Goal: Task Accomplishment & Management: Manage account settings

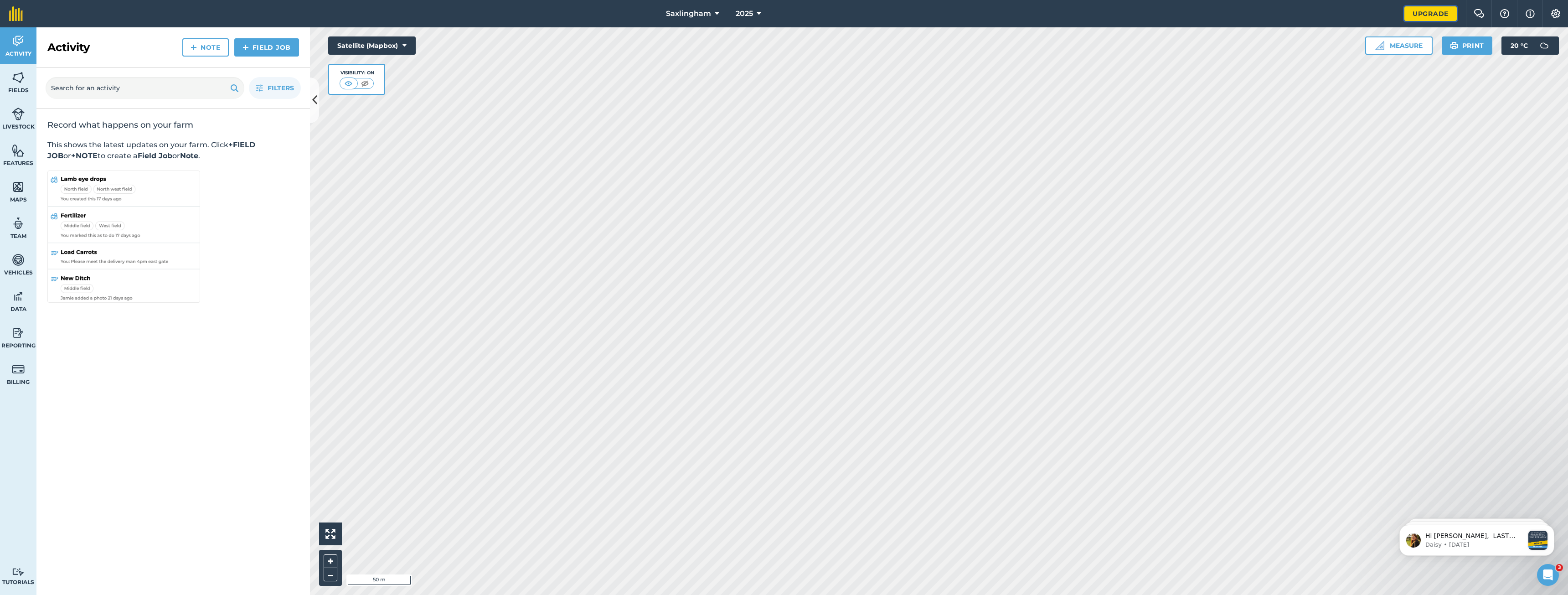
click at [1436, 12] on link "Upgrade" at bounding box center [1430, 14] width 52 height 15
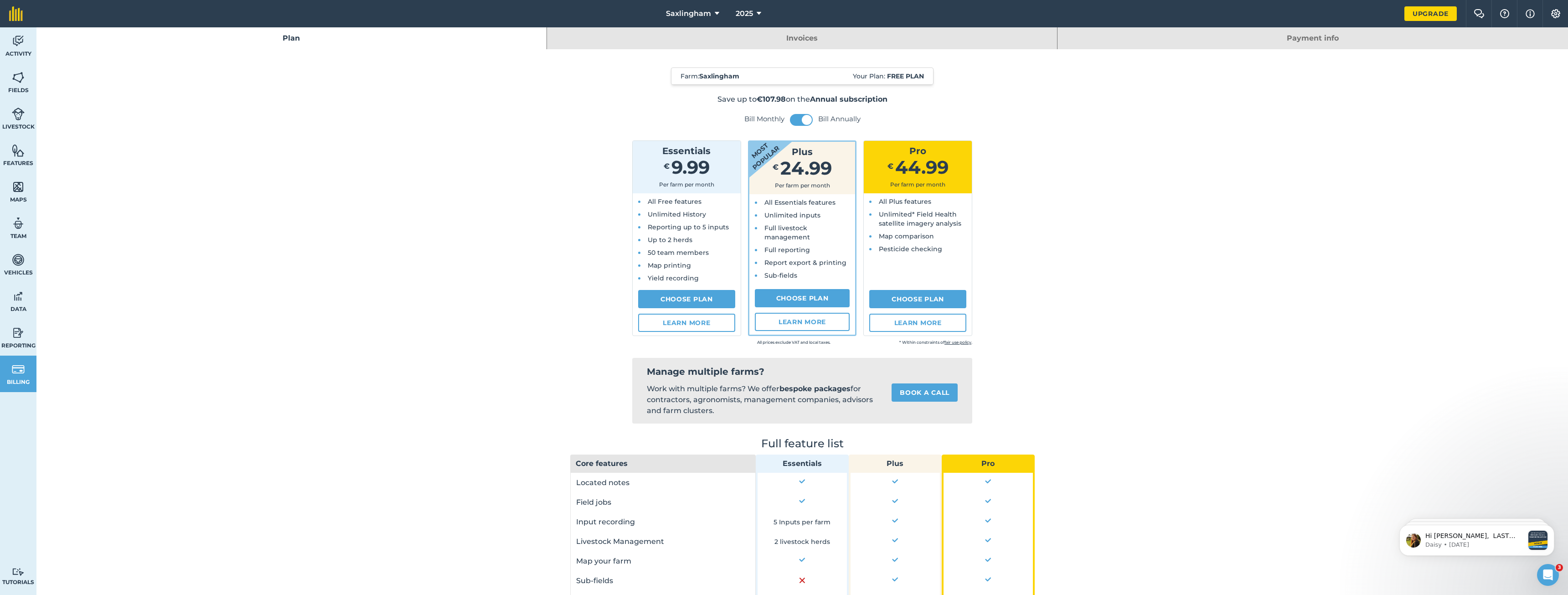
click at [746, 33] on link "Invoices" at bounding box center [802, 38] width 510 height 22
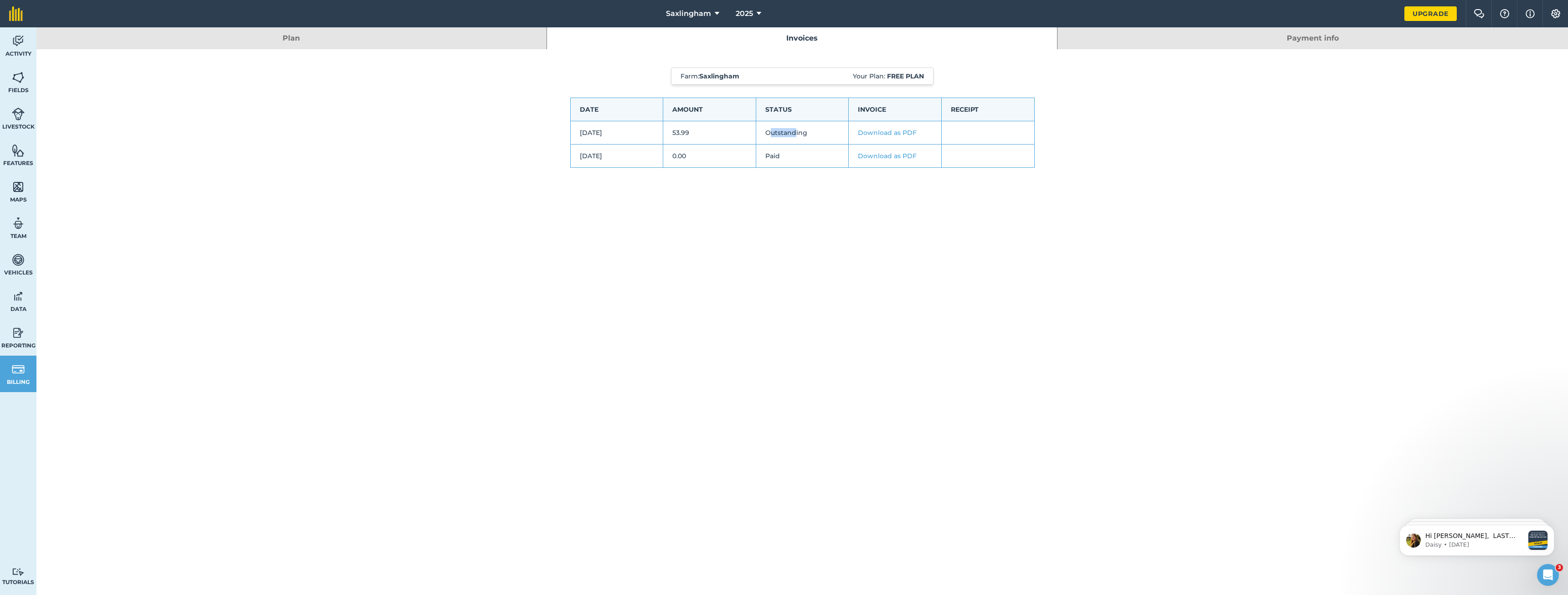
drag, startPoint x: 794, startPoint y: 132, endPoint x: 768, endPoint y: 135, distance: 26.2
click at [768, 135] on td "Outstanding" at bounding box center [802, 133] width 93 height 23
click at [812, 132] on td "Outstanding" at bounding box center [802, 133] width 93 height 23
click at [889, 132] on link "Download as PDF" at bounding box center [887, 133] width 59 height 8
click at [696, 9] on span "Saxlingham" at bounding box center [688, 13] width 45 height 11
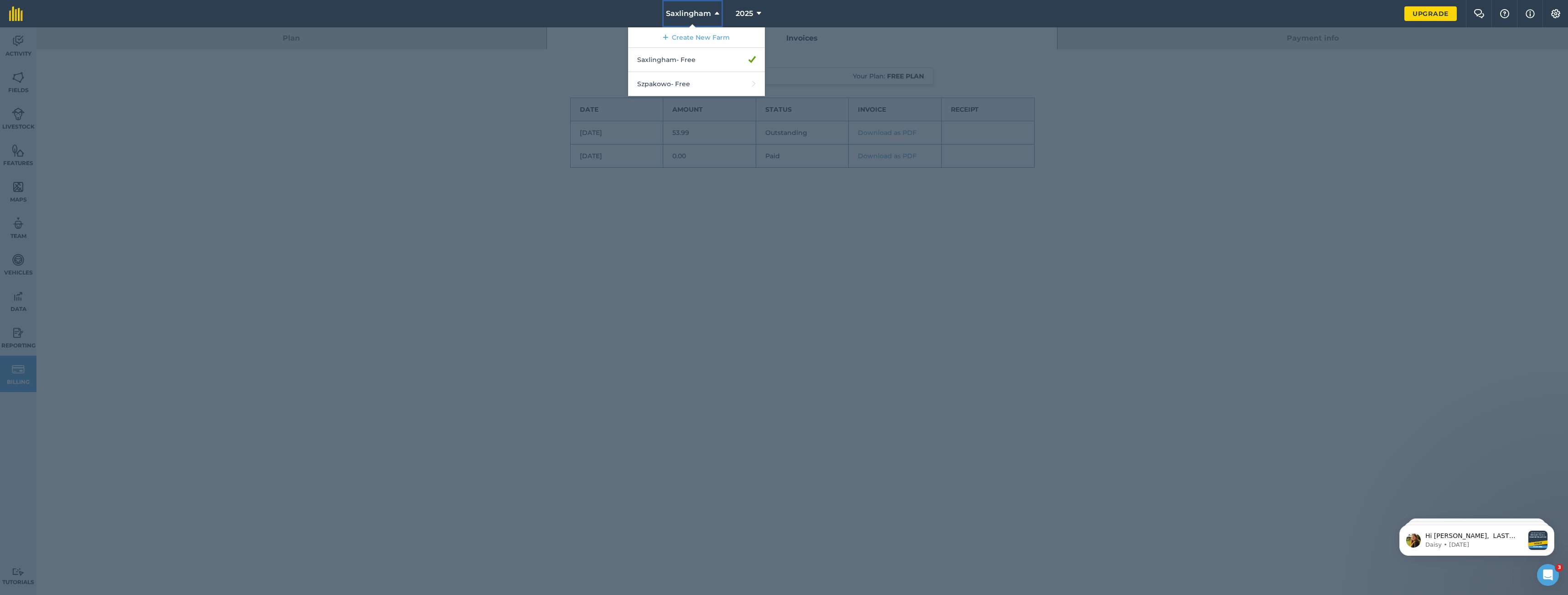
click at [696, 9] on span "Saxlingham" at bounding box center [688, 13] width 45 height 11
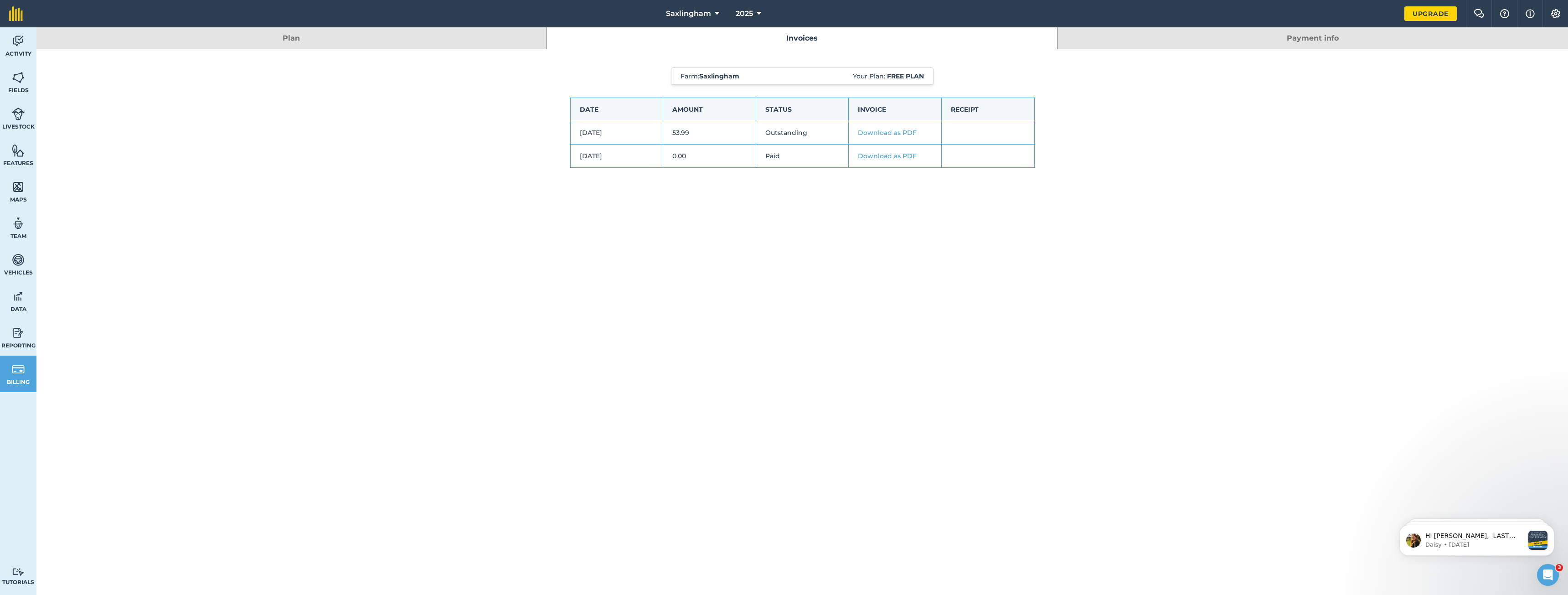
drag, startPoint x: 595, startPoint y: 134, endPoint x: 629, endPoint y: 131, distance: 34.1
click at [629, 131] on td "19th August 2025" at bounding box center [617, 133] width 93 height 23
drag, startPoint x: 767, startPoint y: 131, endPoint x: 817, endPoint y: 132, distance: 50.0
click at [817, 132] on td "Outstanding" at bounding box center [802, 133] width 93 height 23
click at [828, 132] on td "Outstanding" at bounding box center [802, 133] width 93 height 23
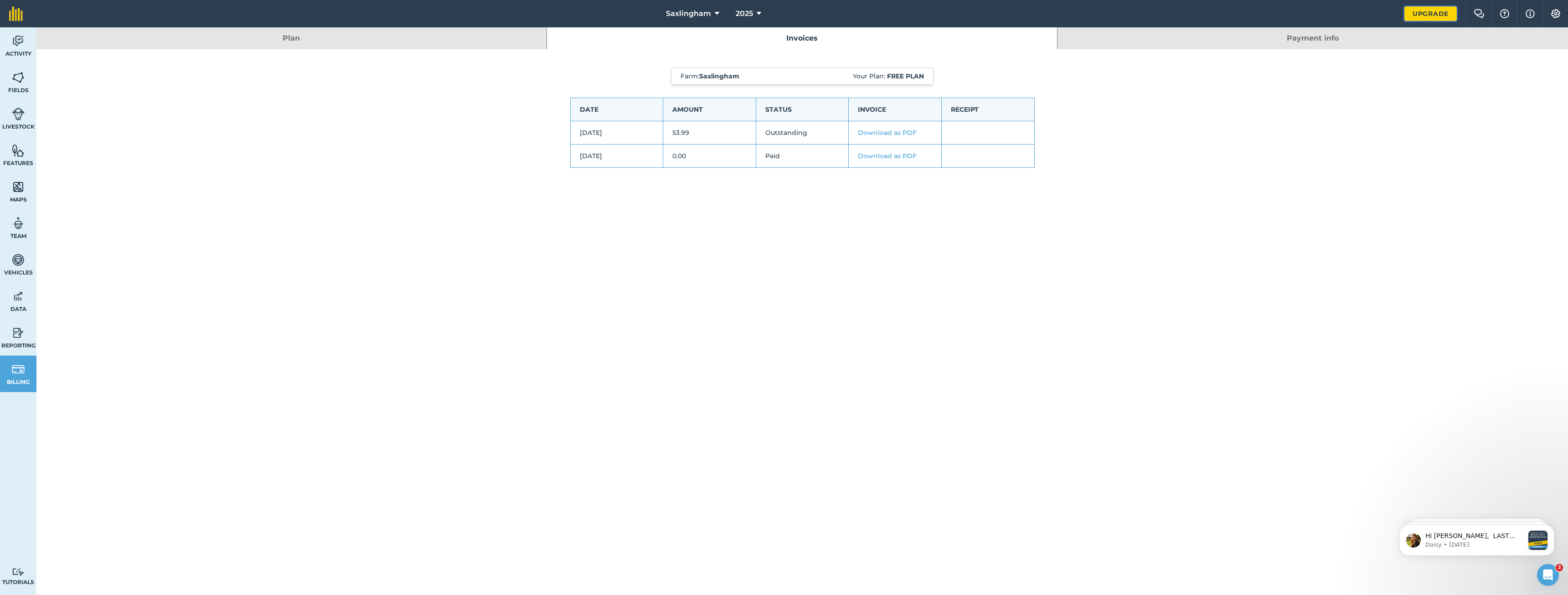
click at [1424, 14] on link "Upgrade" at bounding box center [1430, 14] width 52 height 15
click at [302, 42] on link "Plan" at bounding box center [292, 38] width 510 height 22
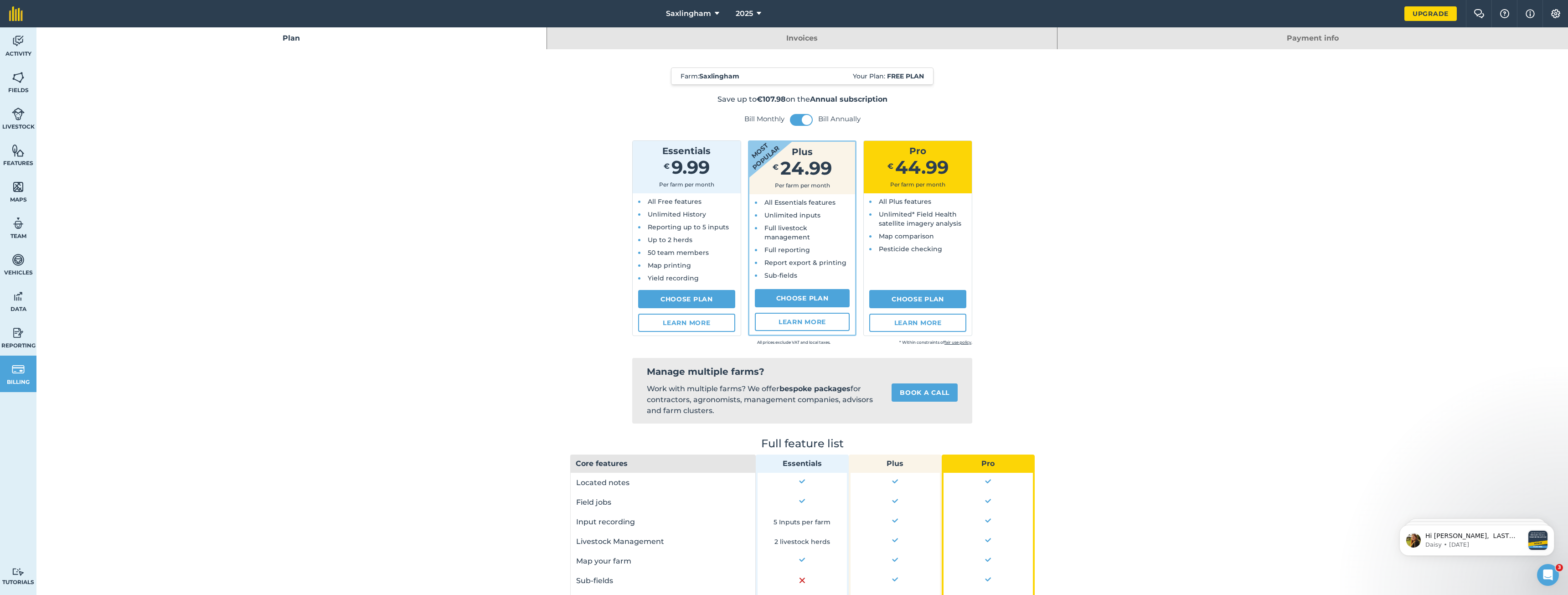
click at [1293, 40] on link "Payment info" at bounding box center [1312, 38] width 510 height 22
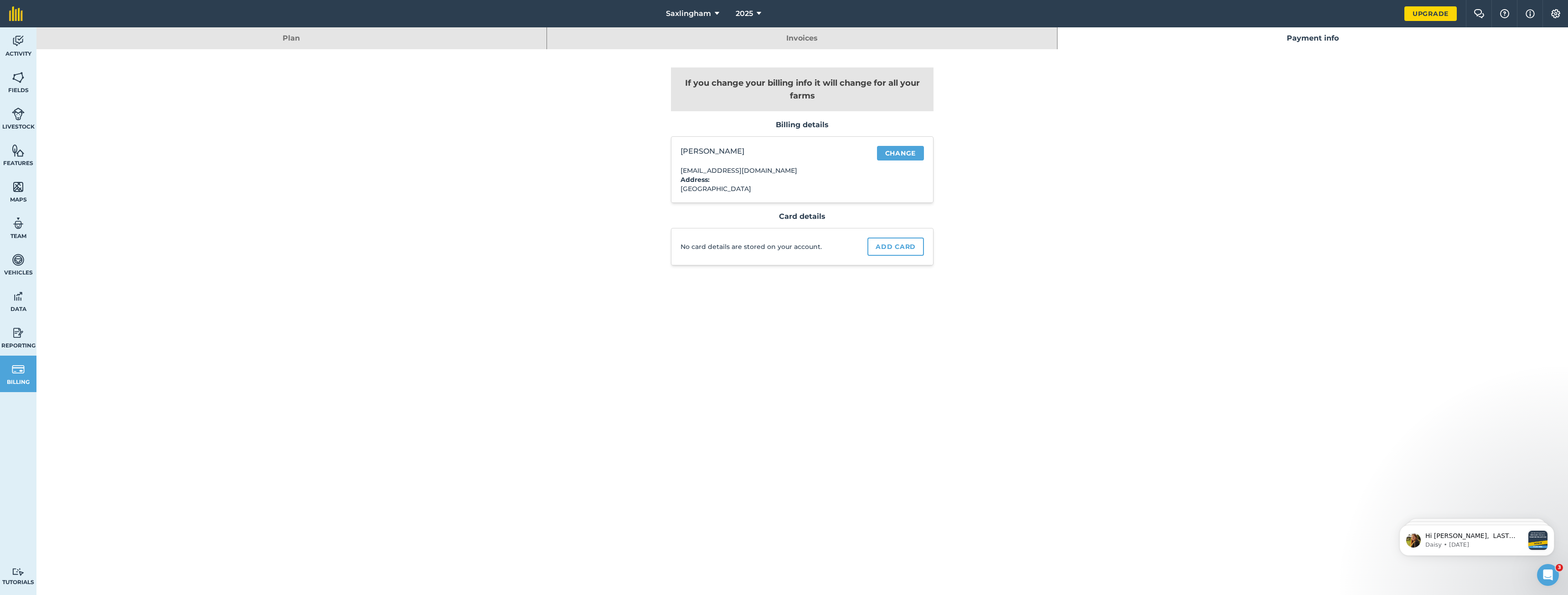
click at [372, 42] on link "Plan" at bounding box center [292, 38] width 510 height 22
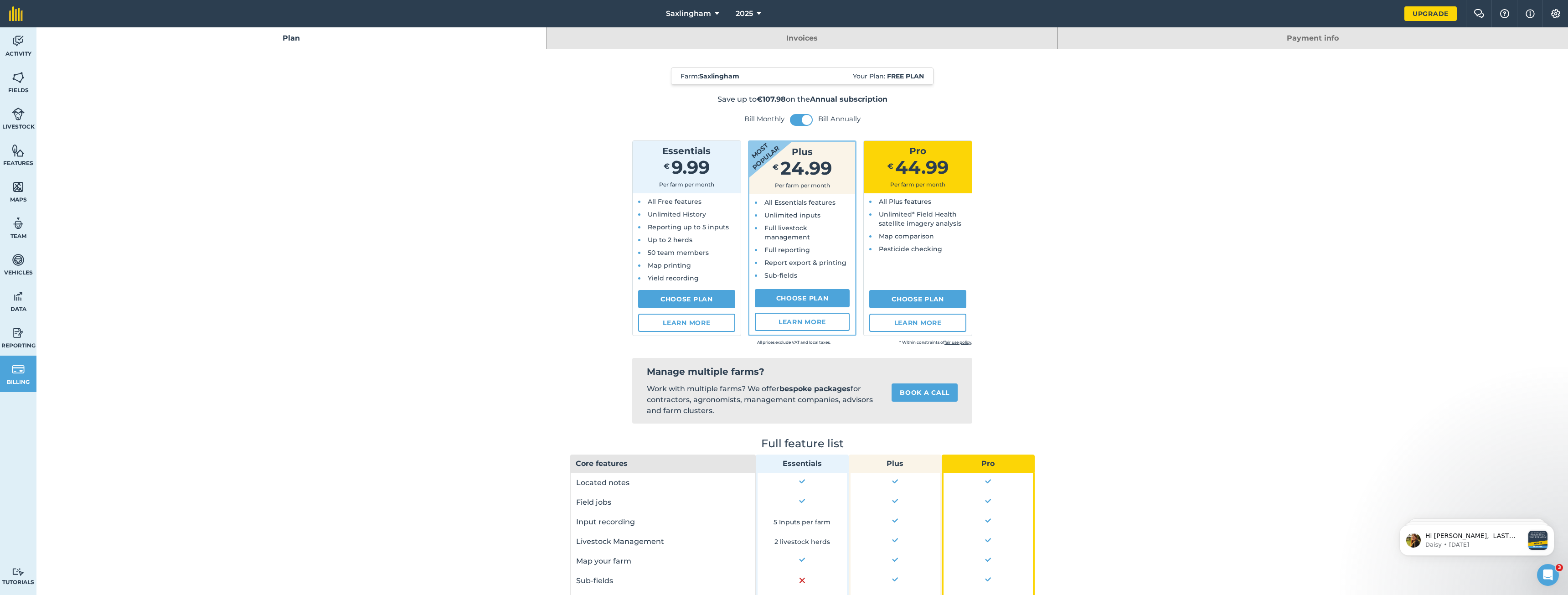
click at [756, 40] on link "Invoices" at bounding box center [802, 38] width 510 height 22
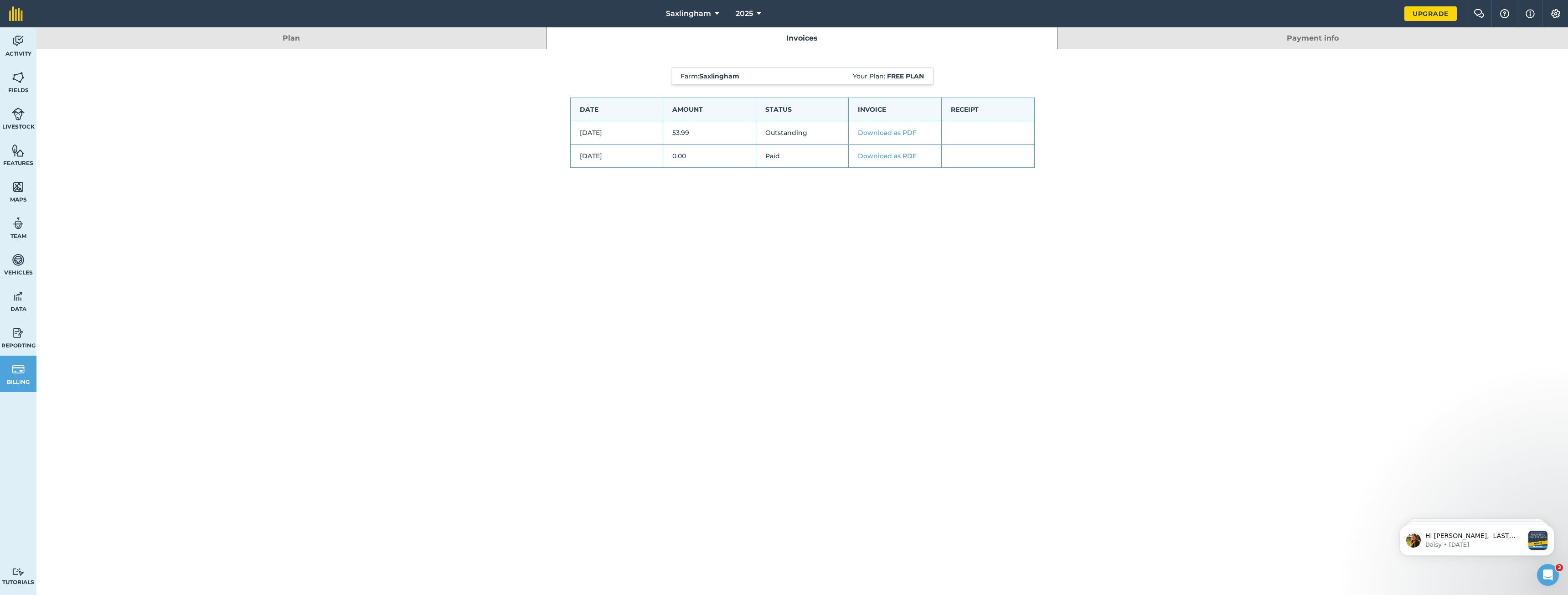
click at [401, 44] on link "Plan" at bounding box center [292, 38] width 510 height 22
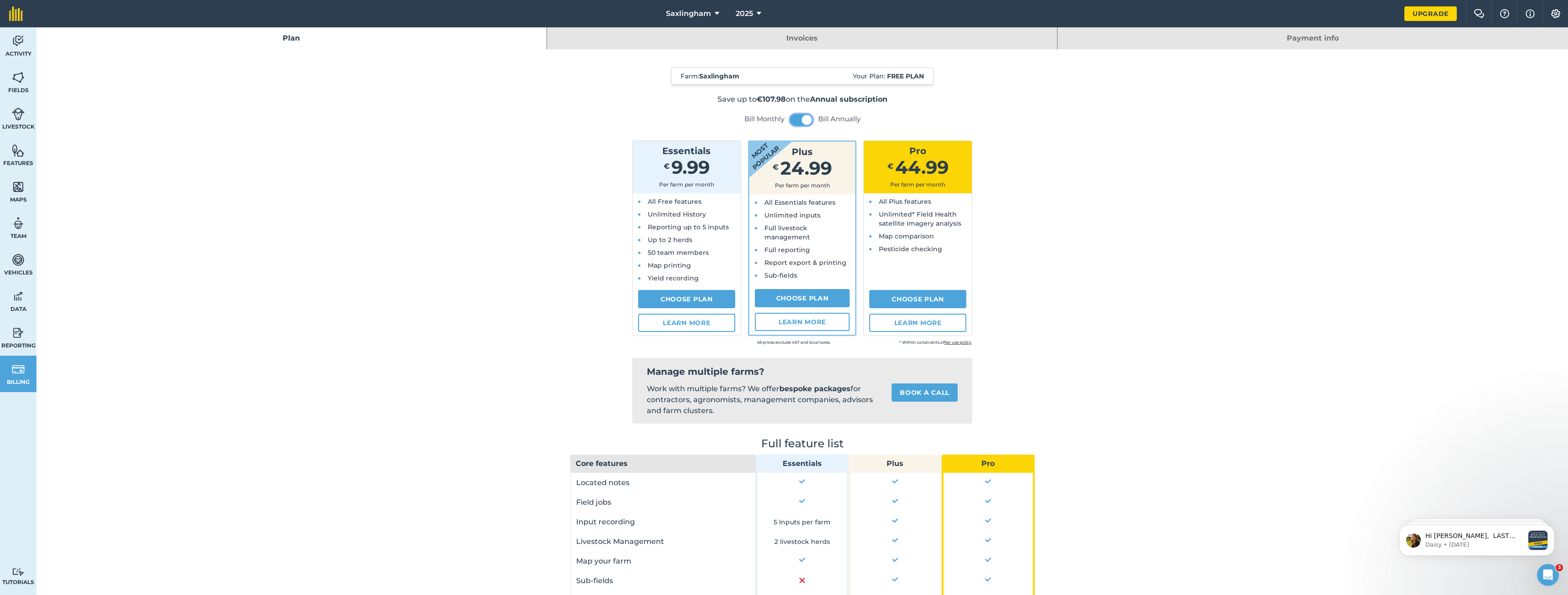
click at [804, 120] on span at bounding box center [807, 120] width 10 height 10
click at [801, 36] on link "Invoices" at bounding box center [802, 38] width 510 height 22
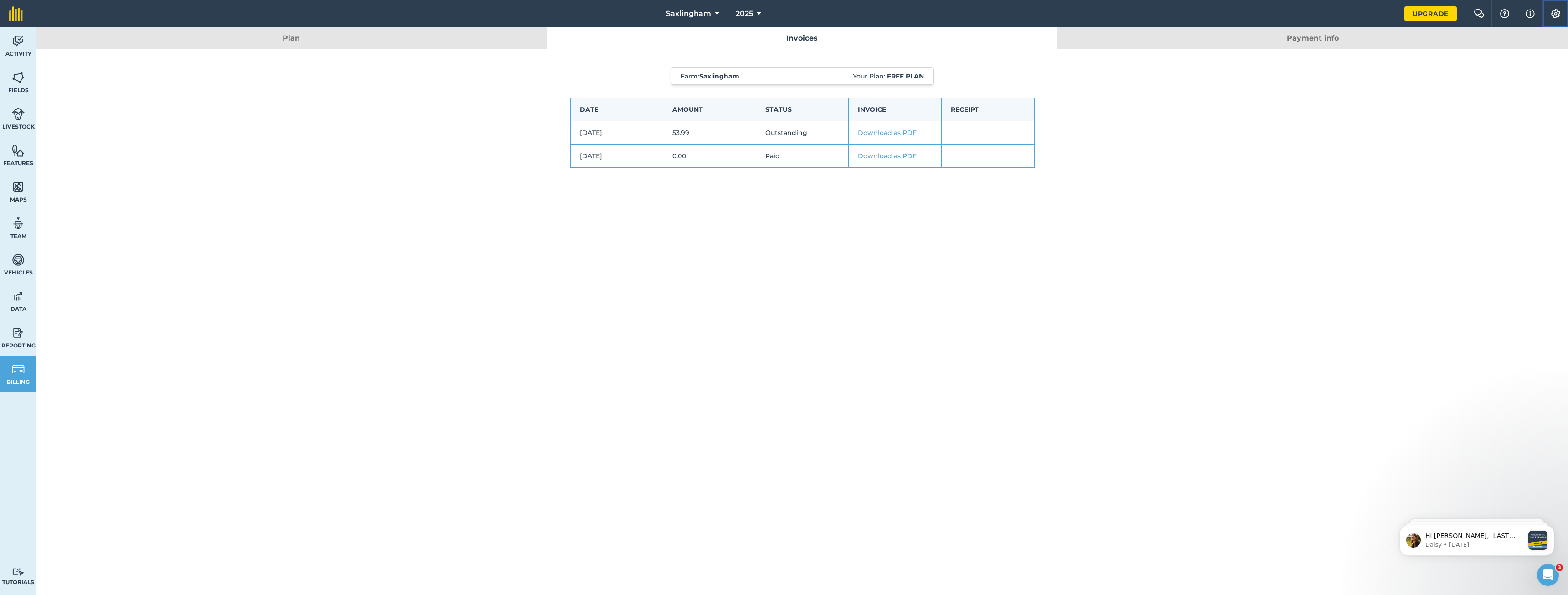
click at [1563, 11] on button "Settings" at bounding box center [1555, 13] width 26 height 27
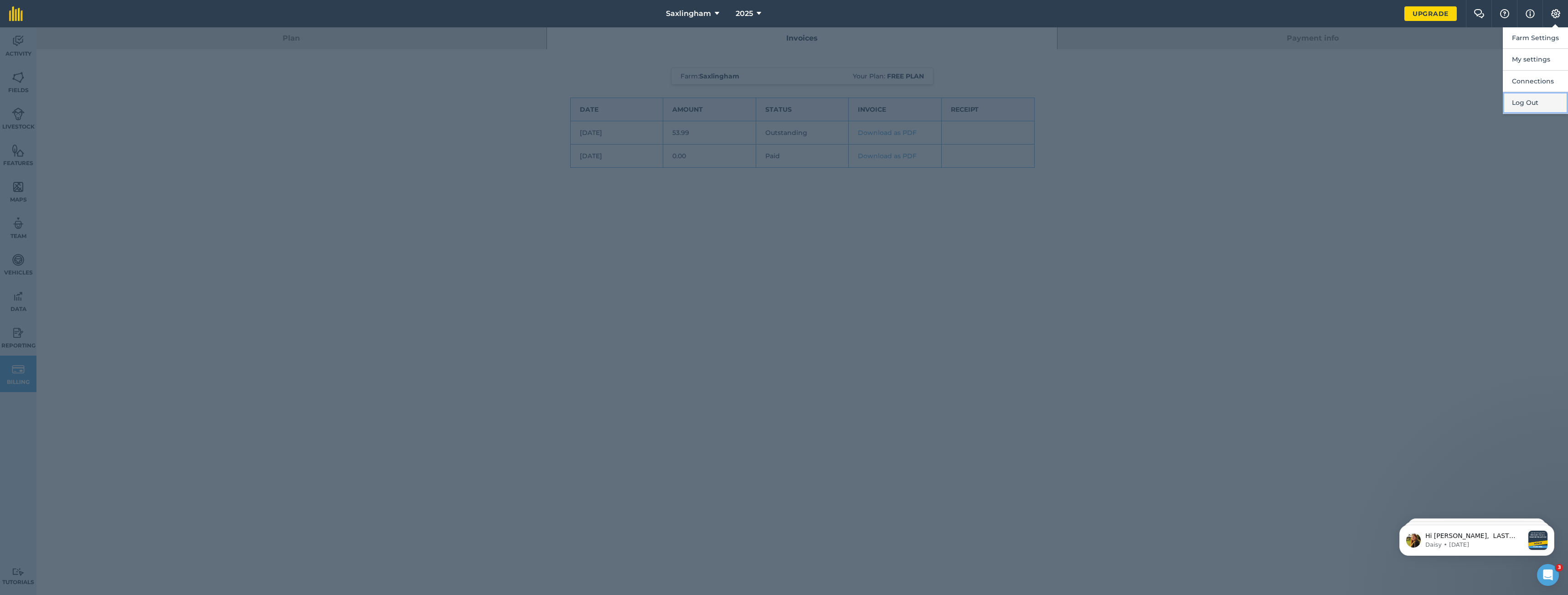
click at [1531, 106] on button "Log Out" at bounding box center [1535, 103] width 65 height 22
